Goal: Task Accomplishment & Management: Use online tool/utility

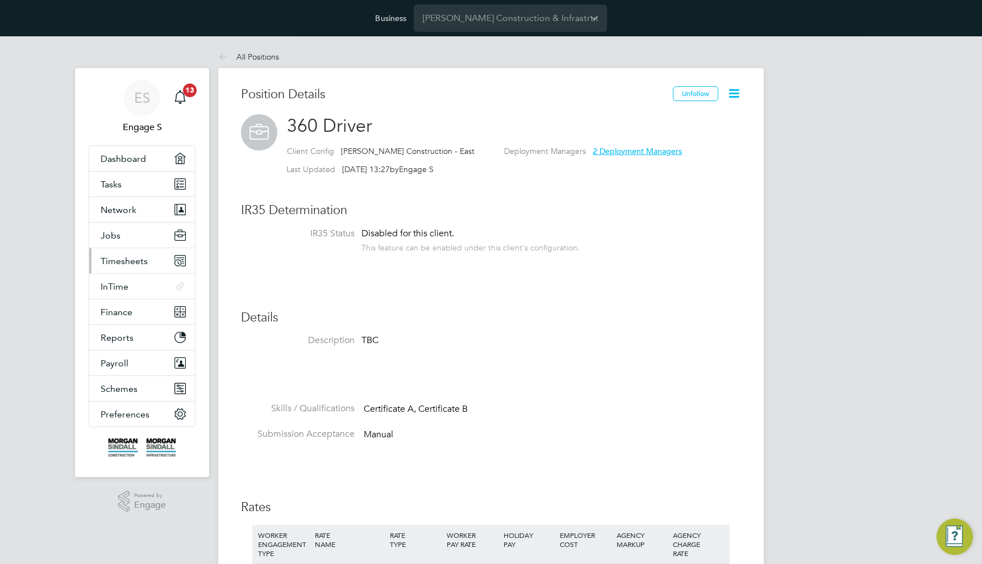
click at [155, 255] on button "Timesheets" at bounding box center [142, 260] width 106 height 25
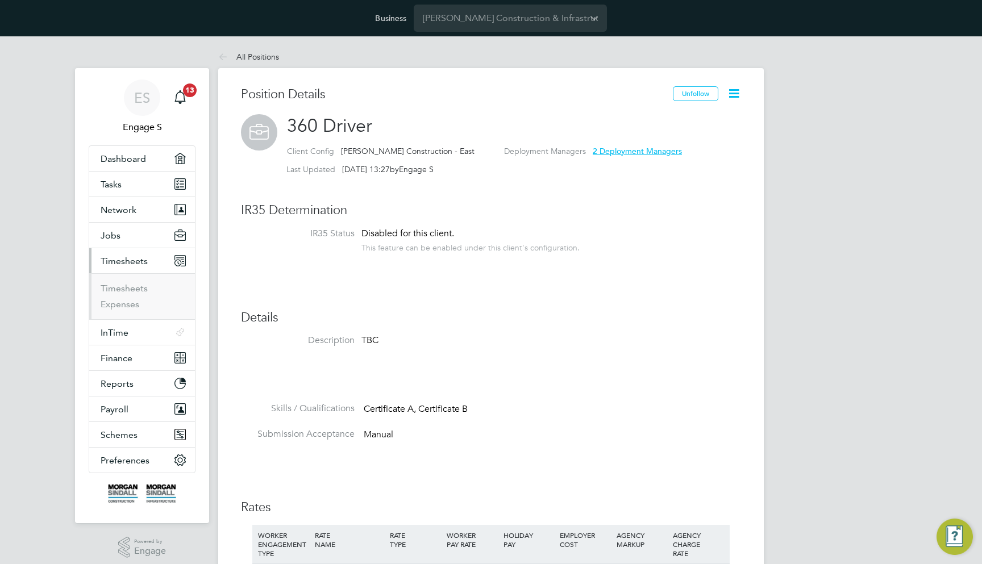
click at [135, 282] on ul "Timesheets Expenses" at bounding box center [142, 296] width 106 height 46
click at [140, 288] on link "Timesheets" at bounding box center [124, 288] width 47 height 11
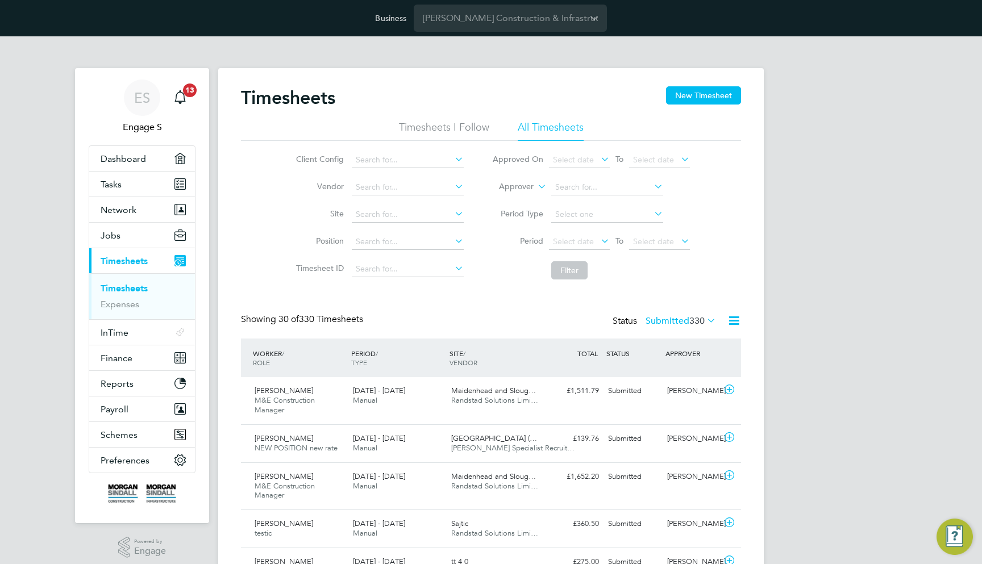
scroll to position [37, 99]
click at [546, 405] on div "Daniel S M&E Construction Manager 2 - 8 Aug 2025 2 - 8 Aug 2025 Manual Maidenhe…" at bounding box center [491, 400] width 500 height 47
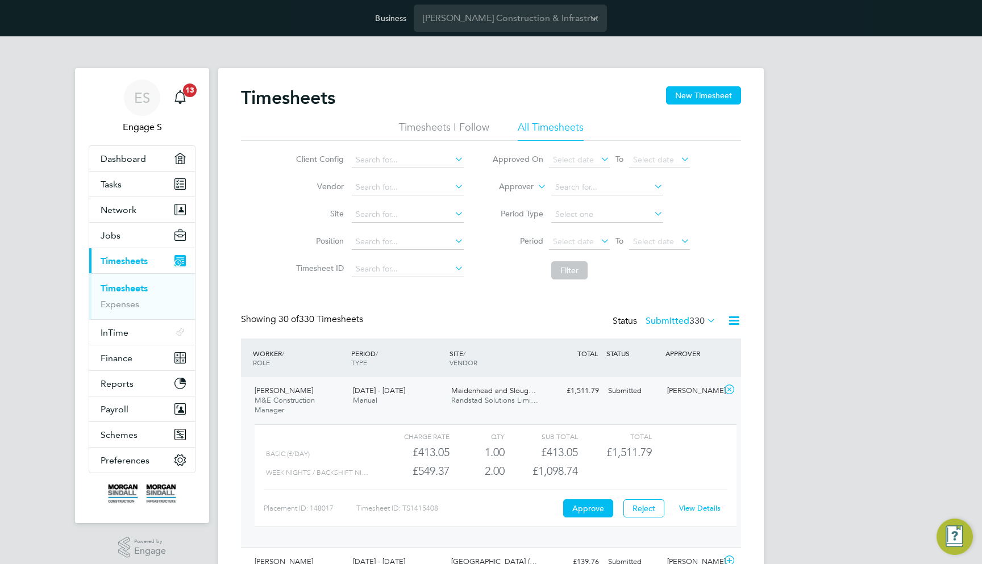
click at [711, 506] on link "View Details" at bounding box center [699, 509] width 41 height 10
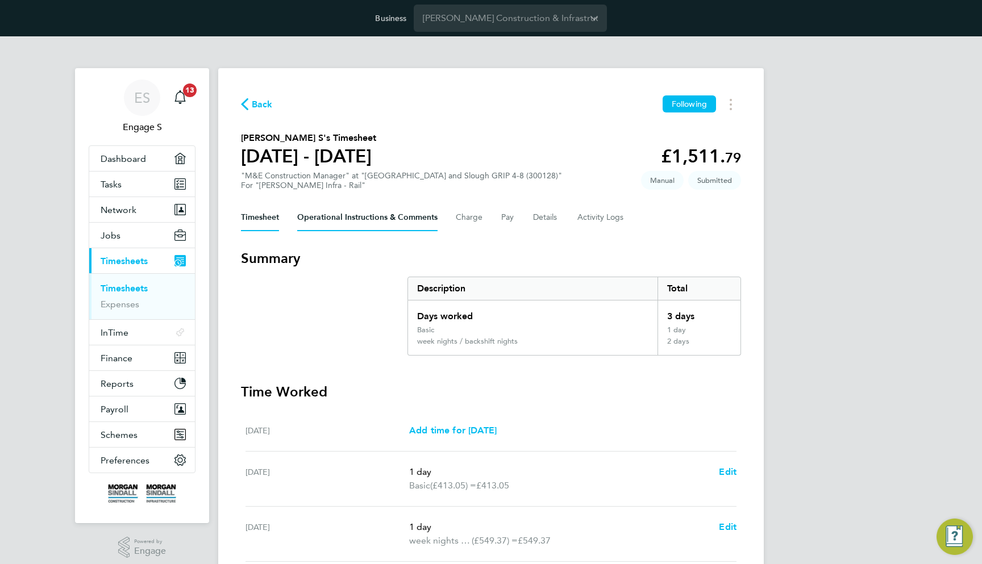
click at [386, 213] on Comments-tab "Operational Instructions & Comments" at bounding box center [367, 217] width 140 height 27
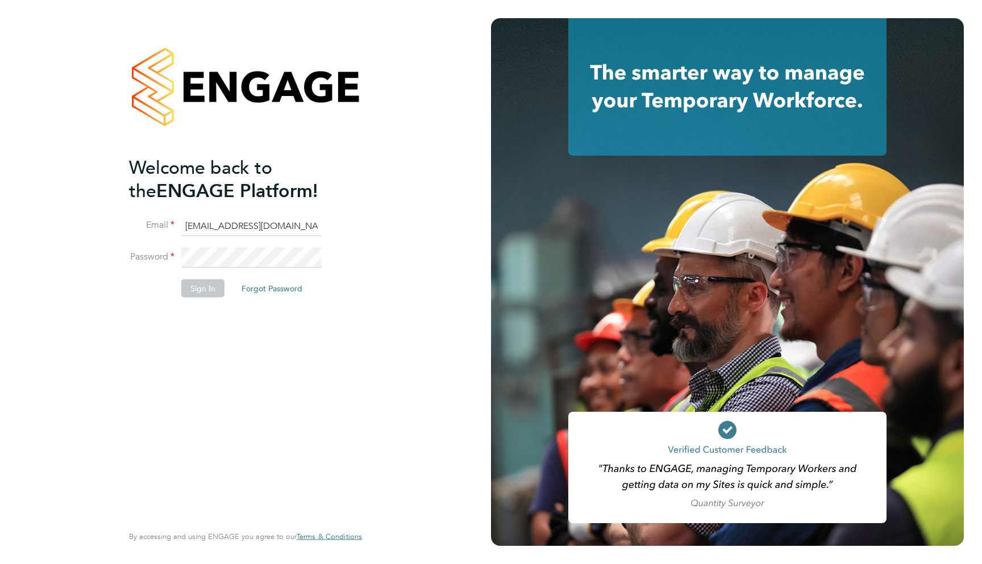
type input "support@engagelabs.io"
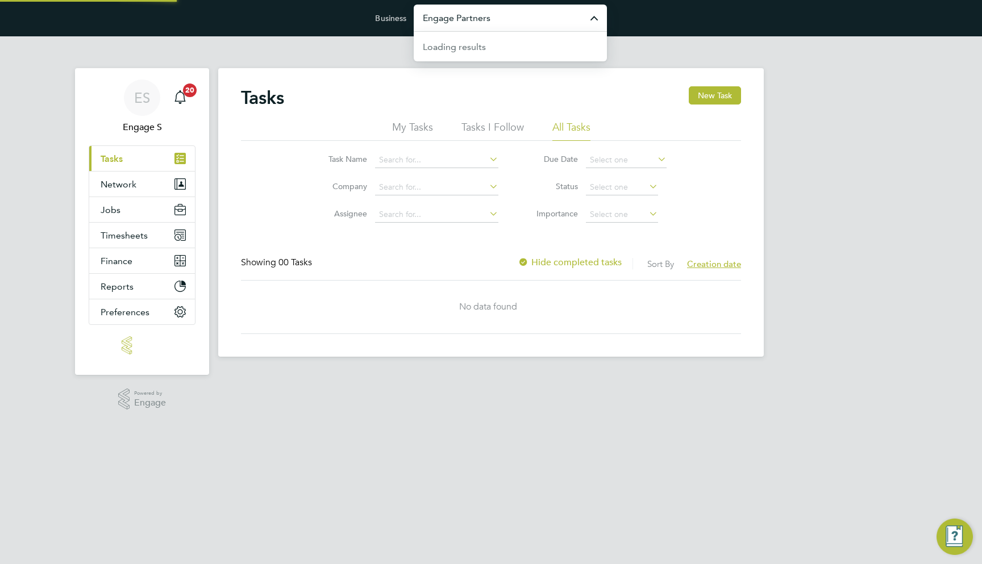
click at [497, 18] on input "Engage Partners" at bounding box center [510, 18] width 193 height 27
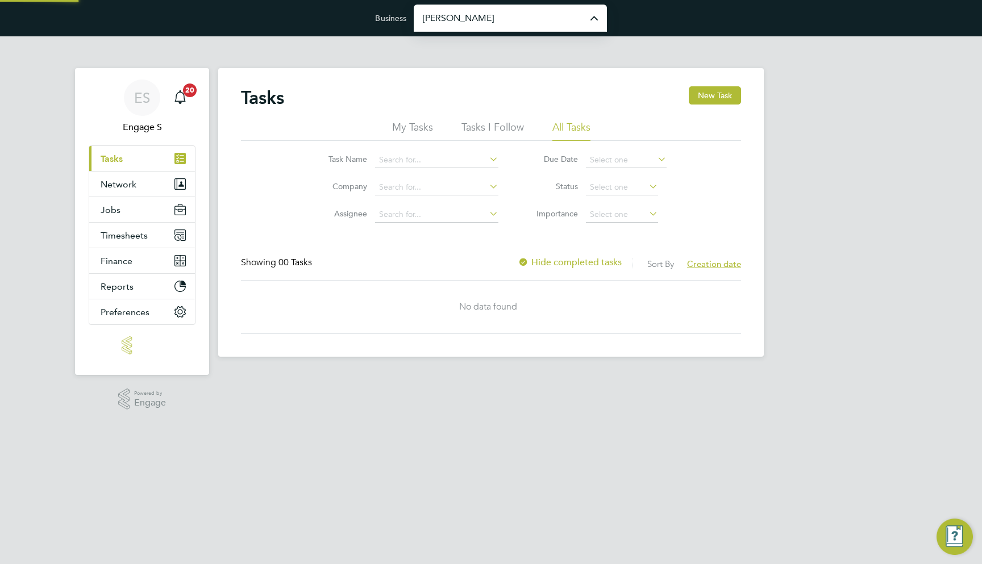
type input "[PERSON_NAME] Construction & Infrastructure Ltd"
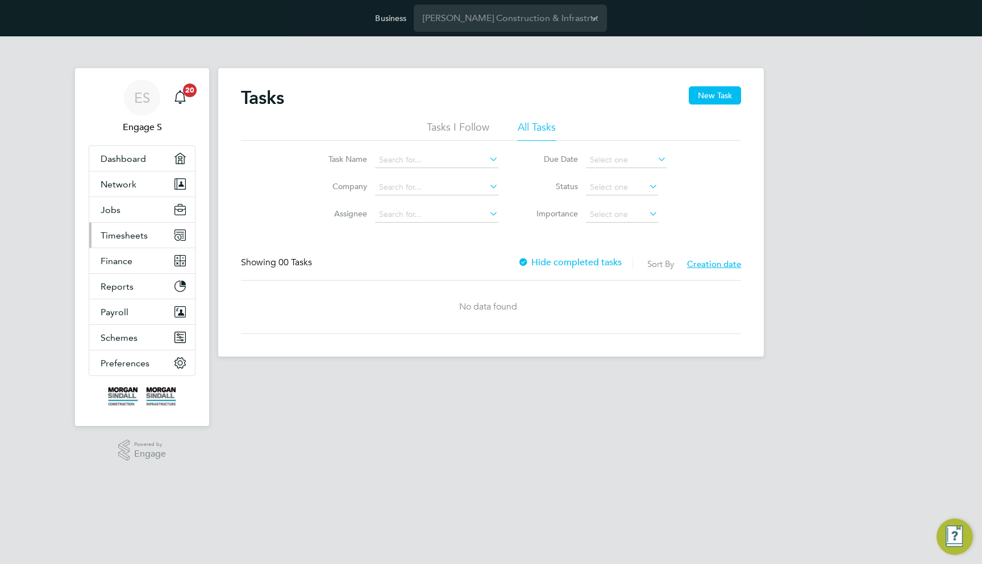
click at [134, 232] on span "Timesheets" at bounding box center [124, 235] width 47 height 11
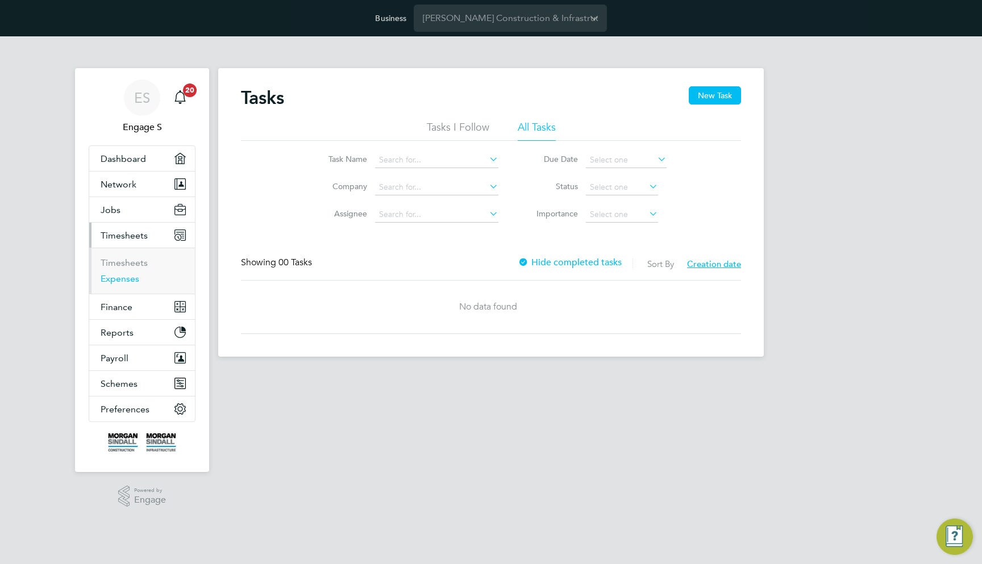
click at [132, 273] on link "Expenses" at bounding box center [120, 278] width 39 height 11
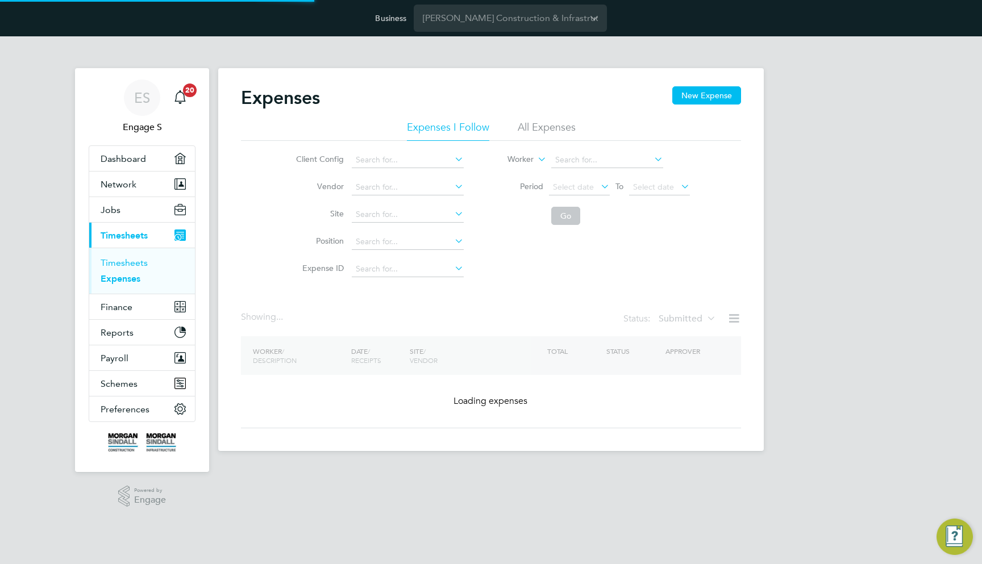
click at [131, 267] on link "Timesheets" at bounding box center [124, 262] width 47 height 11
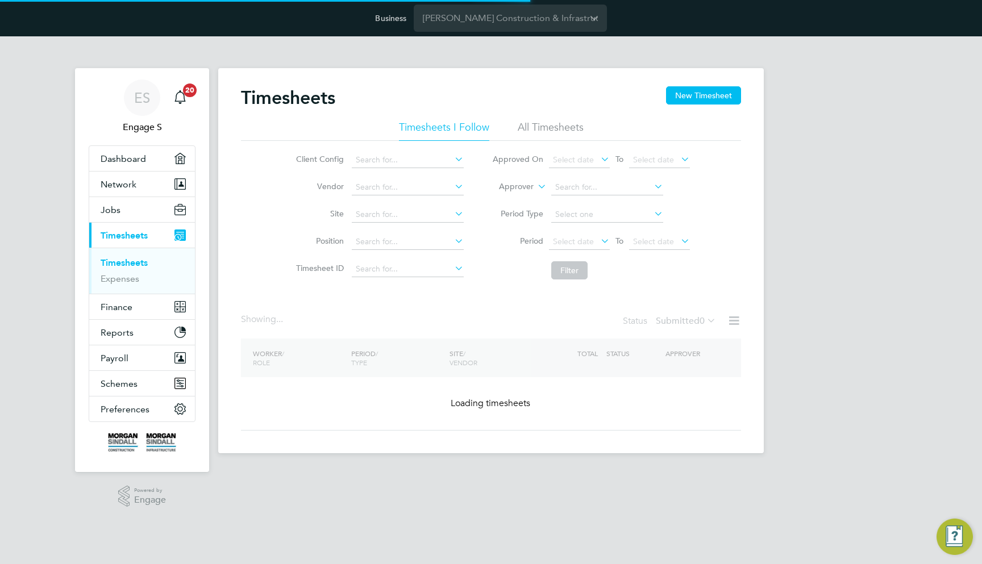
click at [562, 132] on li "All Timesheets" at bounding box center [551, 130] width 66 height 20
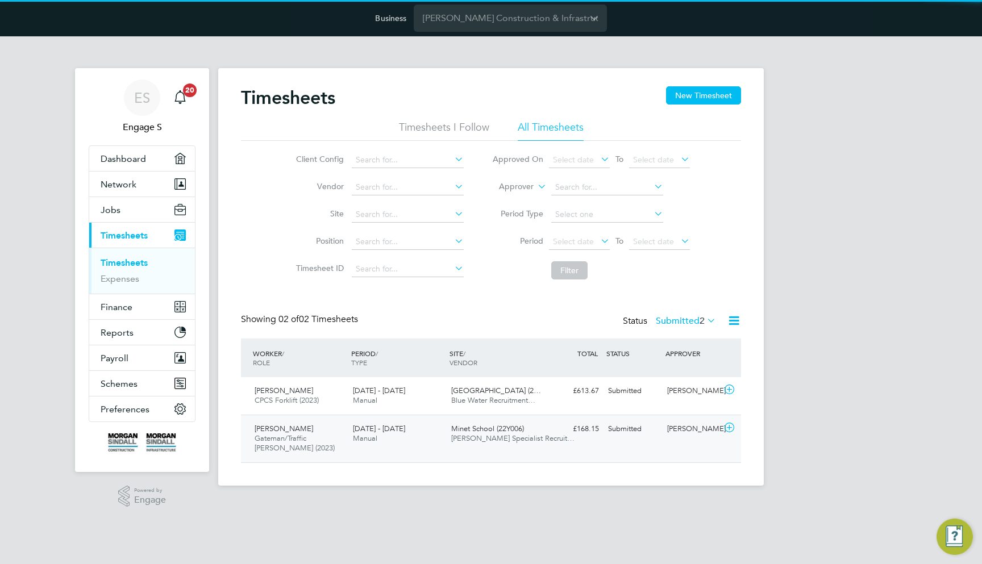
scroll to position [28, 99]
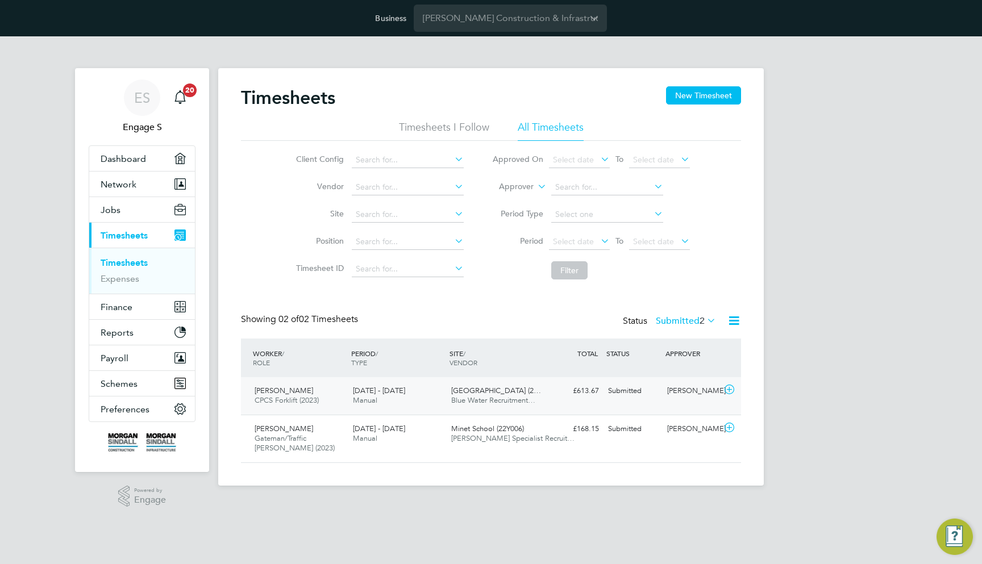
click at [544, 400] on div "Abergavenny School (2… Blue Water Recruitment…" at bounding box center [496, 396] width 98 height 28
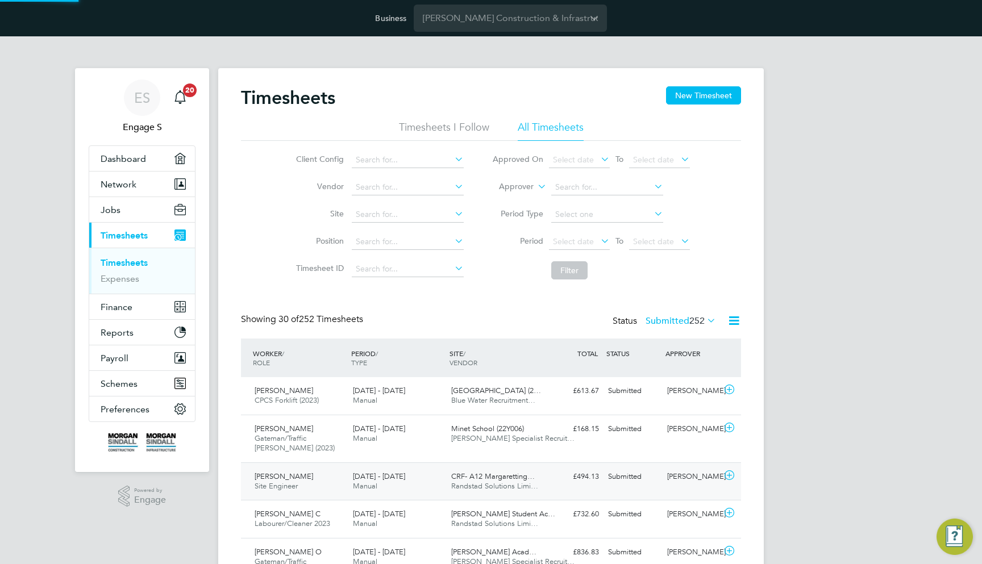
scroll to position [0, 0]
click at [686, 401] on div "Stephen G CPCS Forklift (2023) 23 - 29 Aug 2025 23 - 29 Aug 2025 Manual Abergav…" at bounding box center [491, 396] width 500 height 38
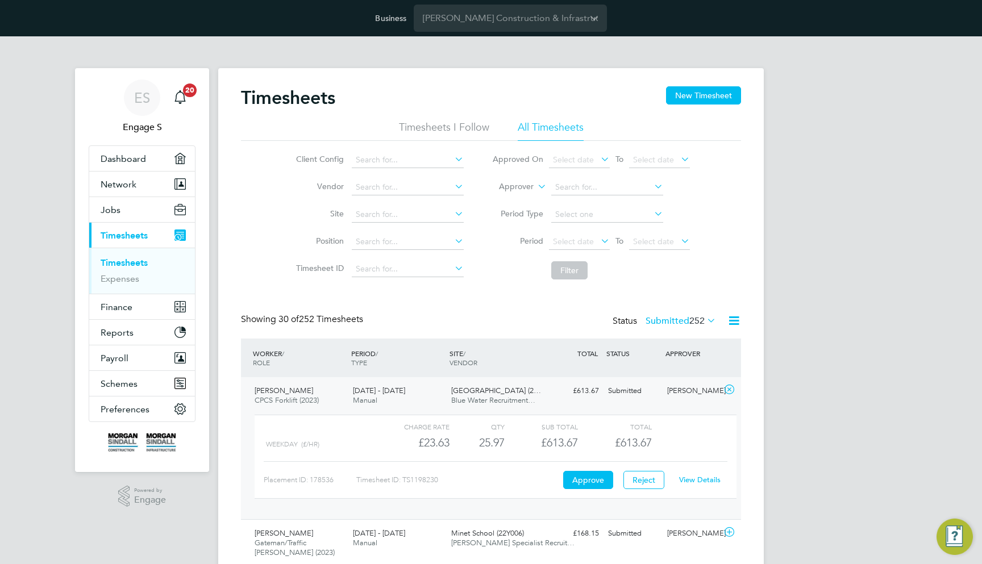
click at [695, 480] on link "View Details" at bounding box center [699, 480] width 41 height 10
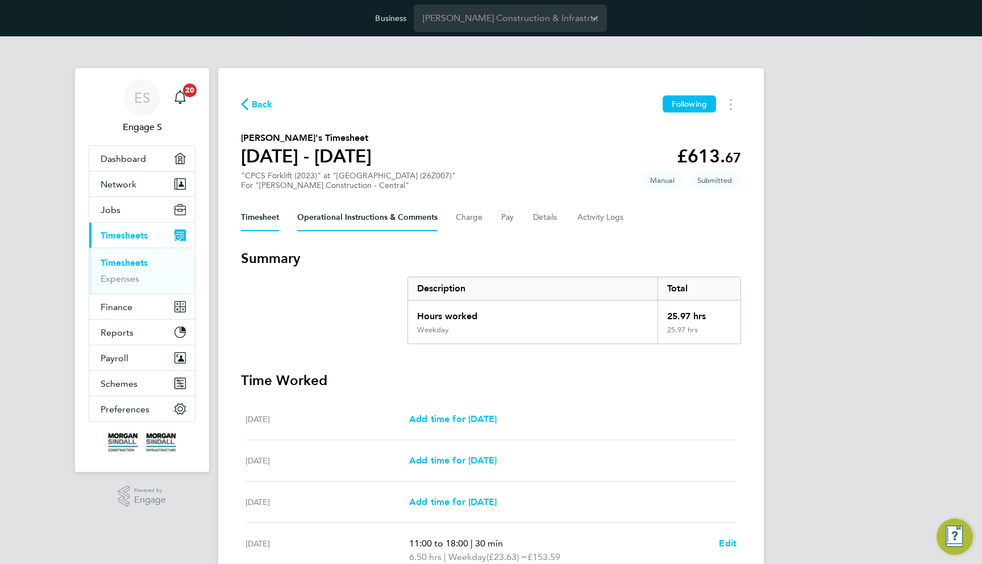
click at [371, 216] on Comments-tab "Operational Instructions & Comments" at bounding box center [367, 217] width 140 height 27
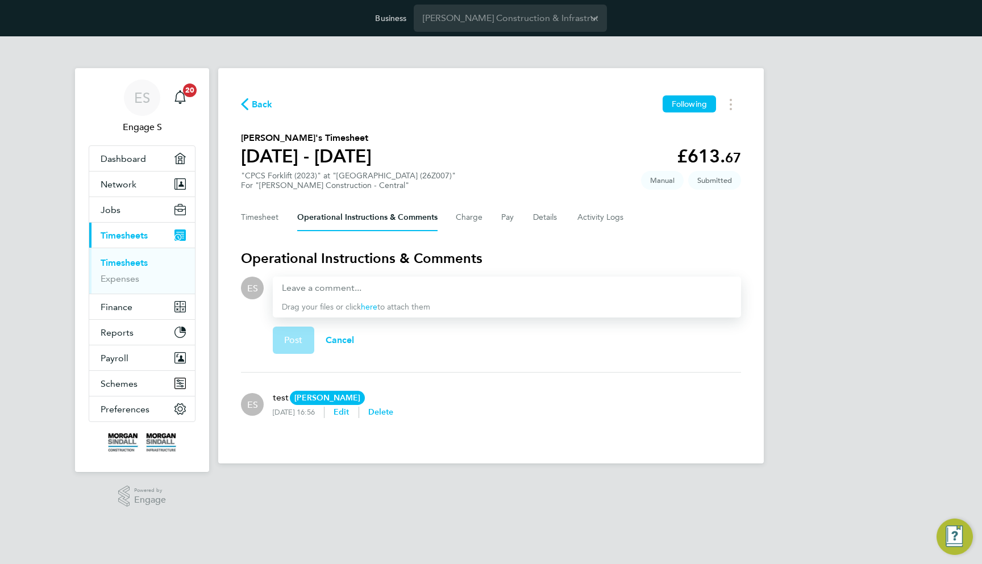
click at [153, 223] on button "Current page: Timesheets" at bounding box center [142, 235] width 106 height 25
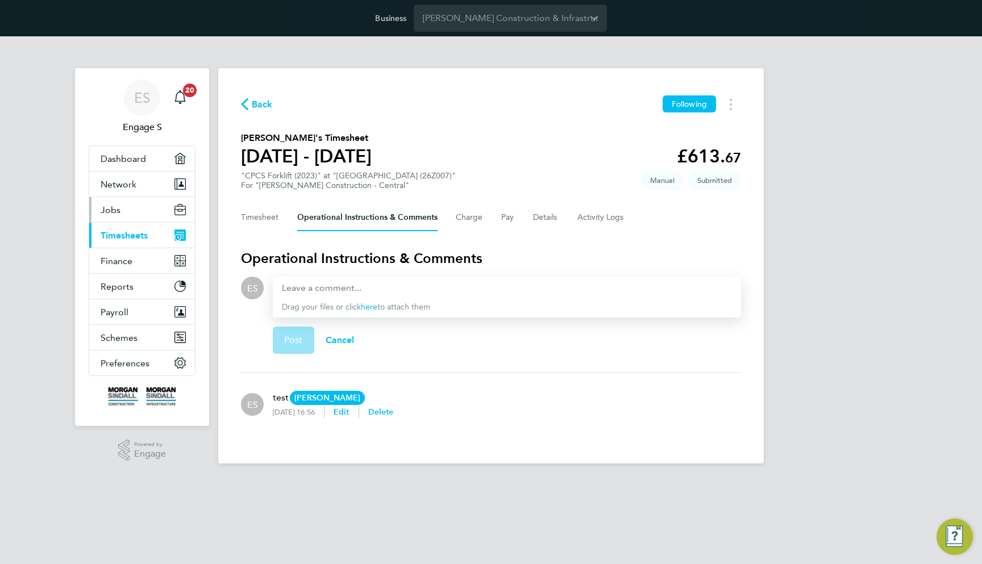
click at [147, 214] on button "Jobs" at bounding box center [142, 209] width 106 height 25
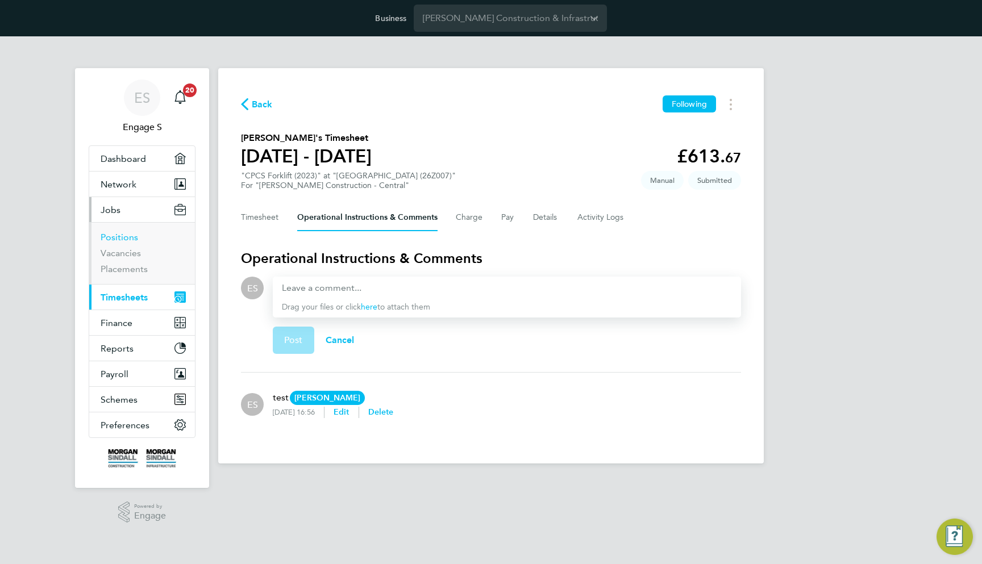
click at [135, 237] on link "Positions" at bounding box center [120, 237] width 38 height 11
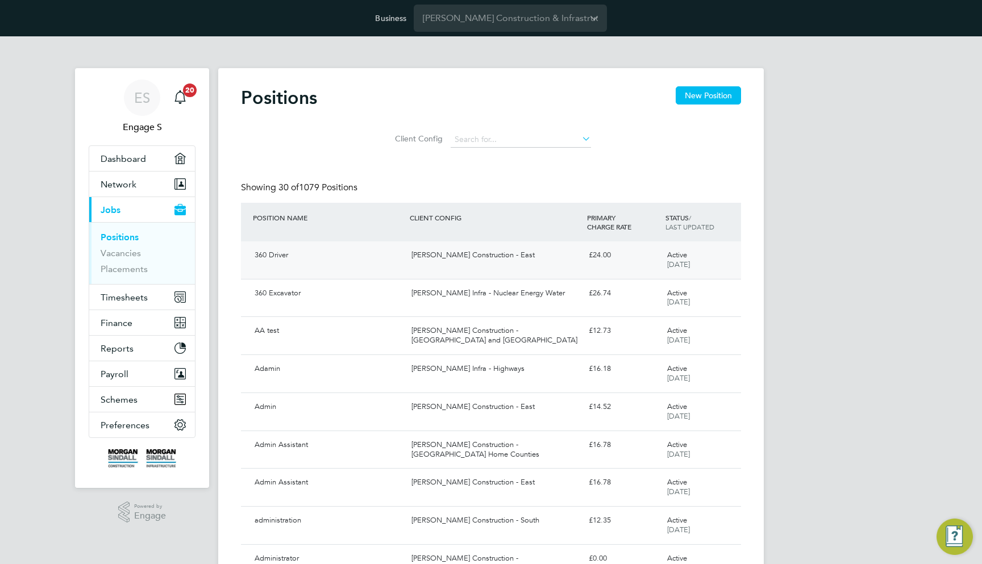
click at [429, 264] on div "360 Driver Morgan Sindall Construction - East £24.00 Active 13 Aug 2025" at bounding box center [491, 261] width 500 height 38
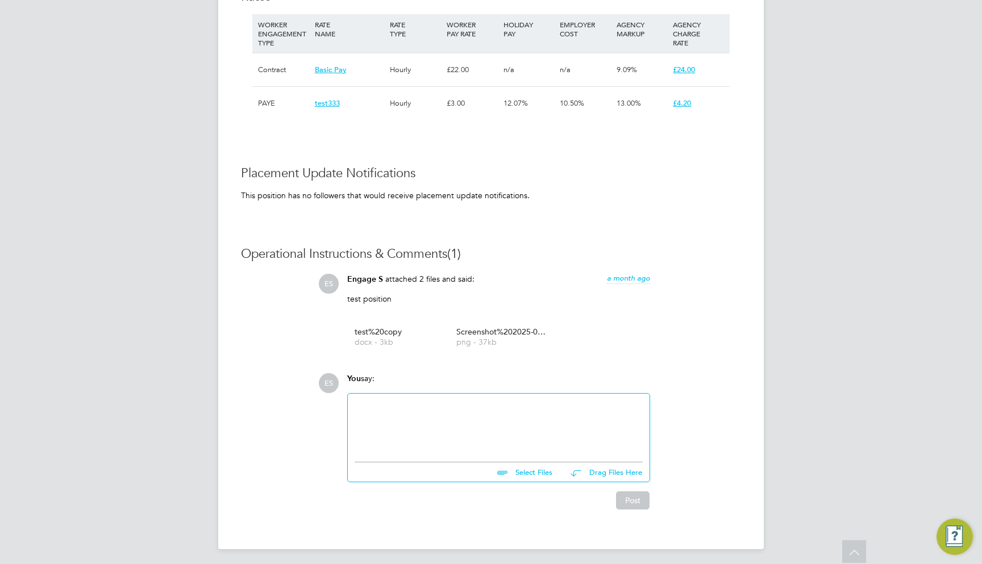
scroll to position [510, 0]
